Goal: Task Accomplishment & Management: Manage account settings

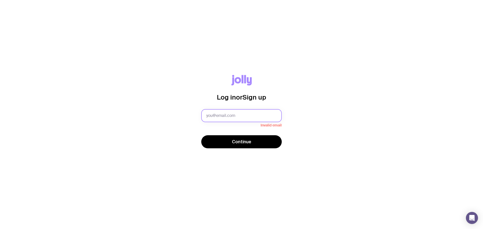
click at [225, 110] on input "text" at bounding box center [241, 115] width 81 height 13
type input "[EMAIL_ADDRESS][DOMAIN_NAME]"
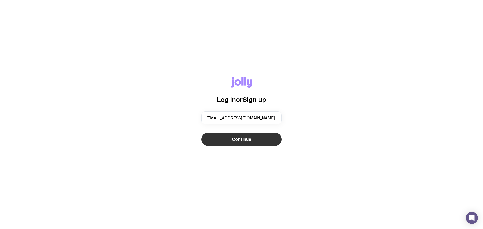
click at [240, 140] on span "Continue" at bounding box center [241, 139] width 19 height 6
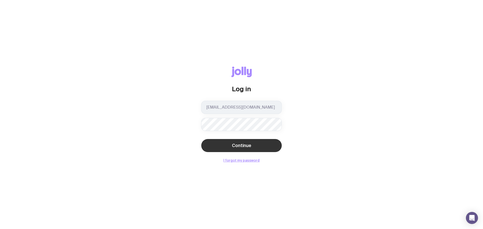
click at [231, 142] on button "Continue" at bounding box center [241, 145] width 81 height 13
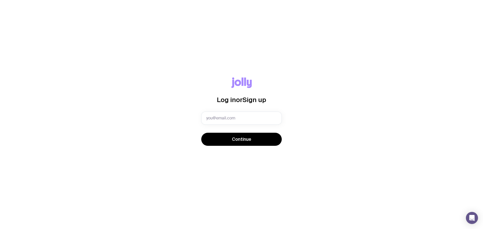
type input "[EMAIL_ADDRESS][DOMAIN_NAME]"
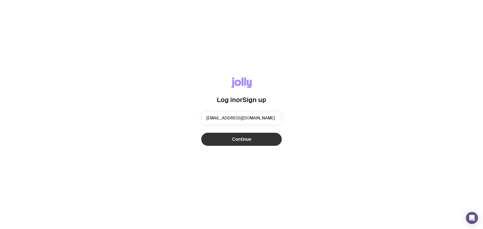
click at [236, 141] on span "Continue" at bounding box center [241, 139] width 19 height 6
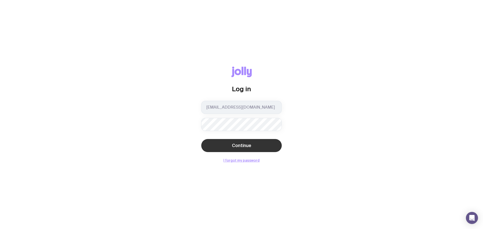
click at [234, 146] on span "Continue" at bounding box center [241, 146] width 19 height 6
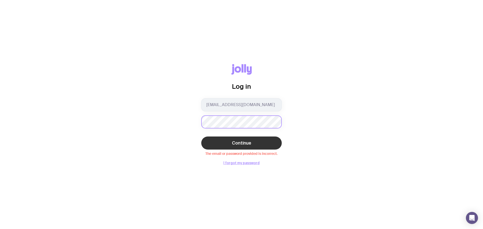
click at [187, 120] on div "Log in [EMAIL_ADDRESS][DOMAIN_NAME] Continue The email or password provided is …" at bounding box center [241, 114] width 459 height 101
click at [201, 137] on button "Continue" at bounding box center [241, 143] width 81 height 13
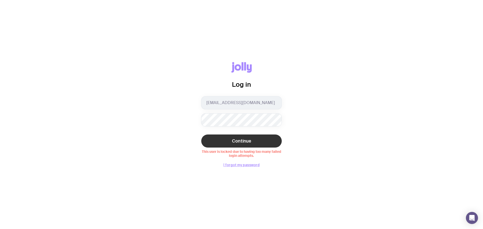
click at [289, 163] on div "Log in [EMAIL_ADDRESS][DOMAIN_NAME] Continue This user is locked due to having …" at bounding box center [241, 114] width 459 height 105
